Goal: Task Accomplishment & Management: Manage account settings

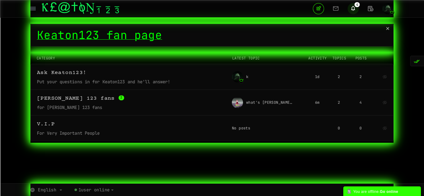
click at [350, 7] on icon at bounding box center [352, 8] width 11 height 11
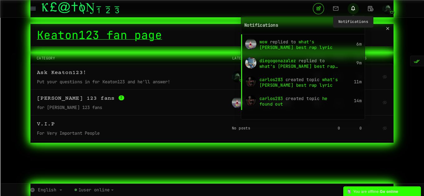
click at [352, 8] on icon at bounding box center [352, 8] width 11 height 11
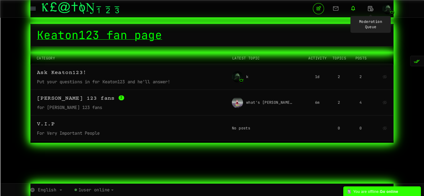
click at [391, 9] on img "button" at bounding box center [387, 8] width 11 height 11
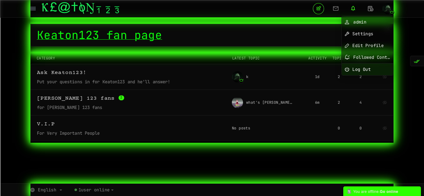
click at [375, 71] on link "Log Out" at bounding box center [367, 70] width 51 height 12
